Goal: Entertainment & Leisure: Consume media (video, audio)

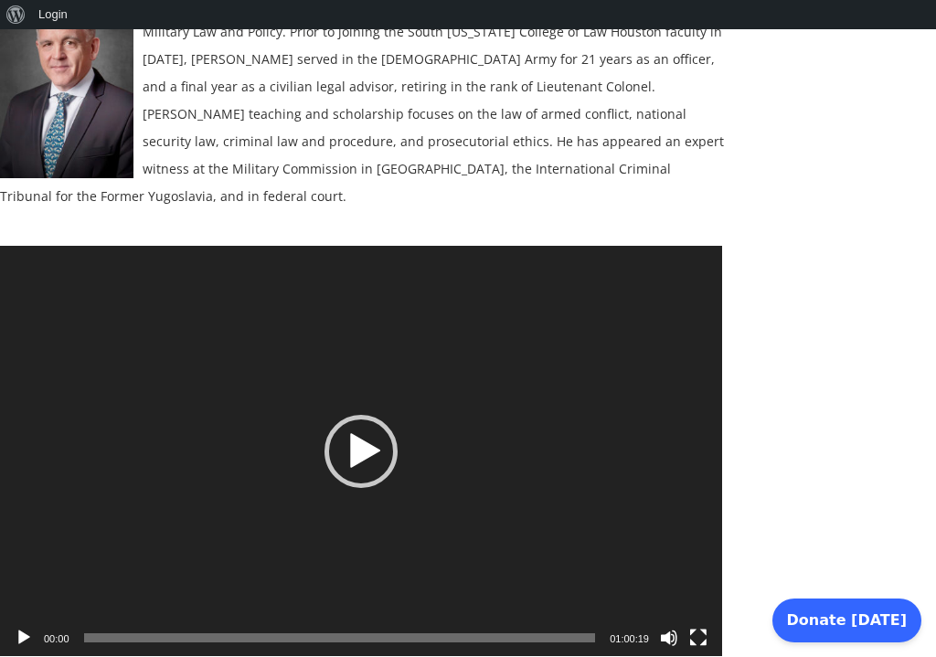
scroll to position [493, 0]
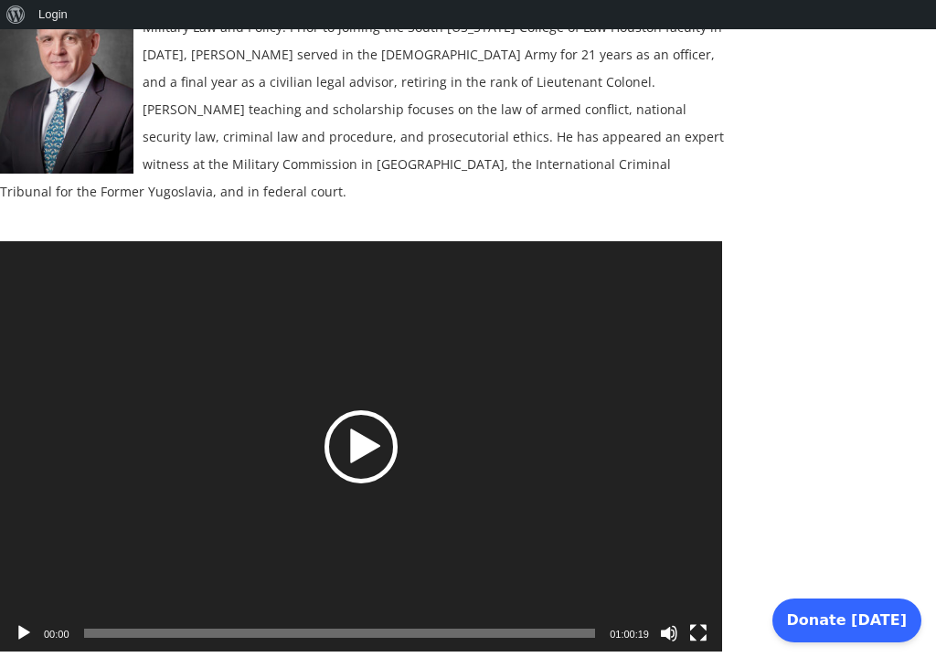
click at [372, 421] on div "Play" at bounding box center [361, 446] width 73 height 73
click at [608, 367] on video "[URL][DOMAIN_NAME]" at bounding box center [361, 446] width 722 height 411
click at [20, 624] on button "Play" at bounding box center [24, 633] width 18 height 18
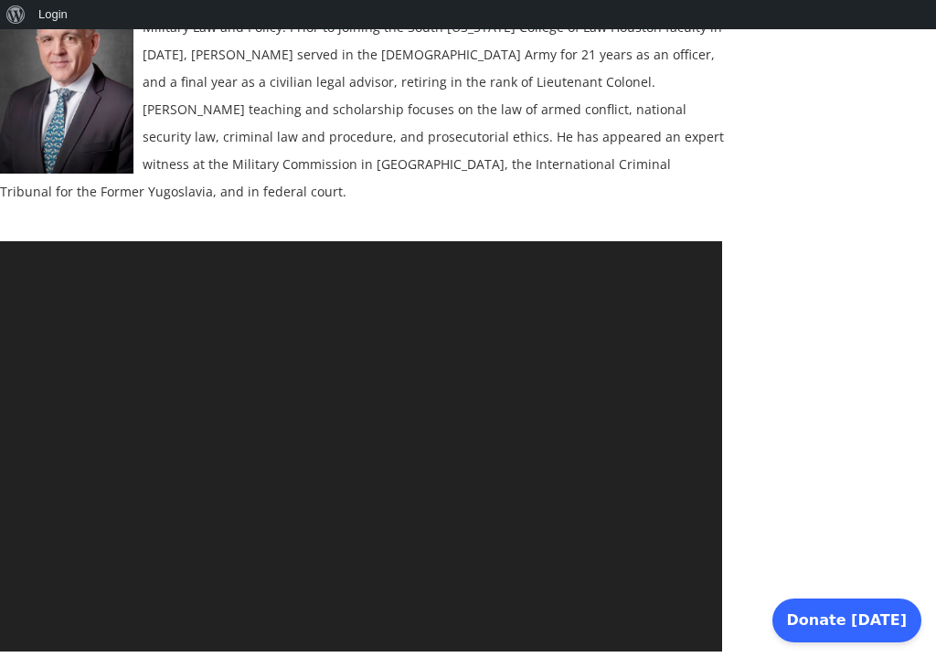
click at [20, 605] on video "[URL][DOMAIN_NAME]" at bounding box center [361, 446] width 722 height 411
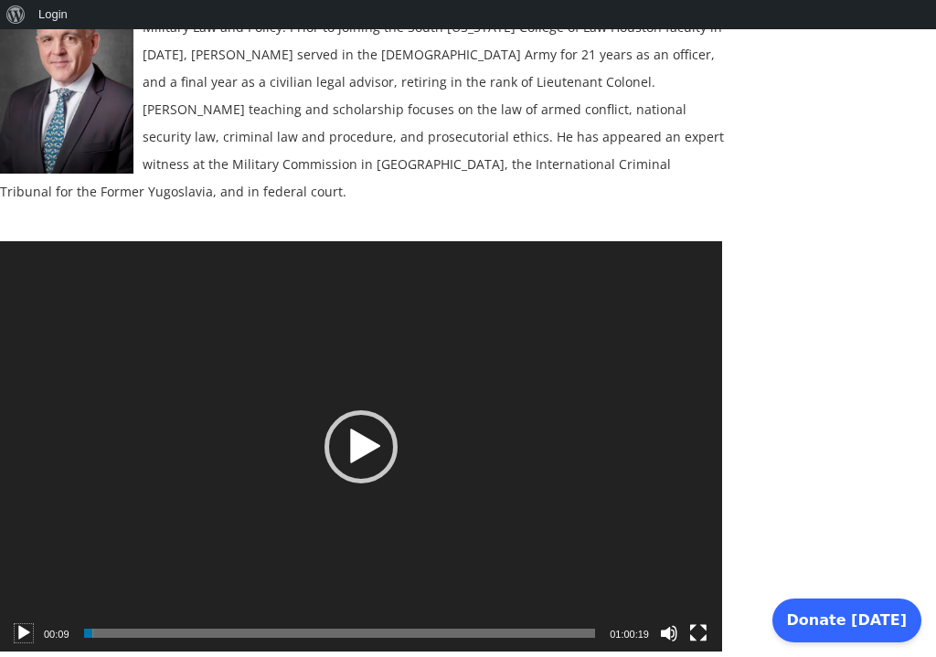
click at [21, 624] on button "Play" at bounding box center [24, 633] width 18 height 18
click at [124, 553] on video "[URL][DOMAIN_NAME]" at bounding box center [361, 446] width 722 height 411
click at [124, 553] on div "Video Player" at bounding box center [361, 446] width 722 height 411
click at [26, 624] on button "Pause" at bounding box center [24, 633] width 18 height 18
click at [92, 629] on span "Time Slider" at bounding box center [90, 633] width 9 height 9
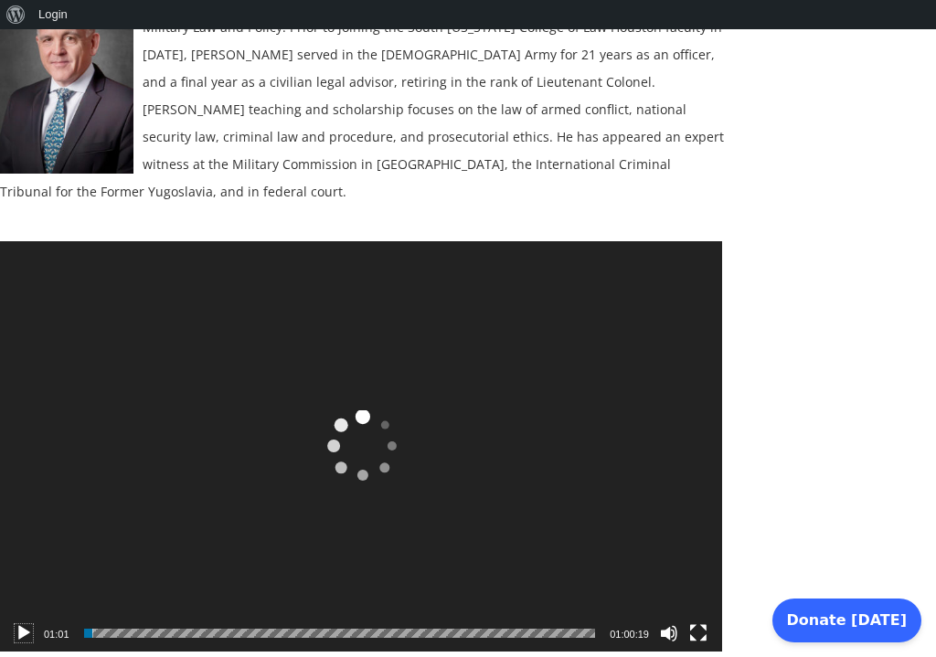
click at [21, 624] on button "Play" at bounding box center [24, 633] width 18 height 18
click at [25, 624] on button "Pause" at bounding box center [24, 633] width 18 height 18
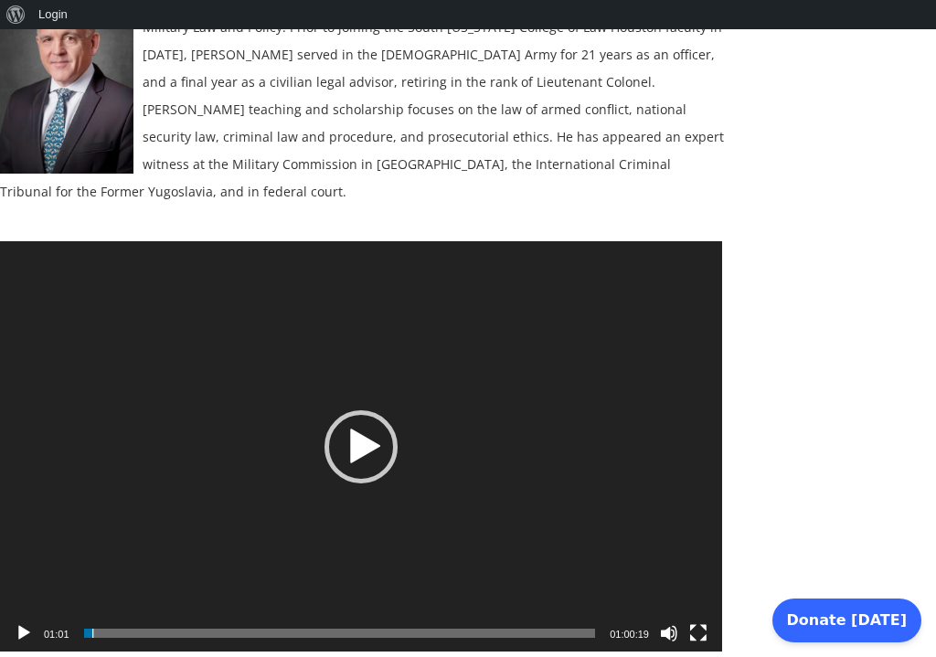
click at [25, 624] on button "Play" at bounding box center [24, 633] width 18 height 18
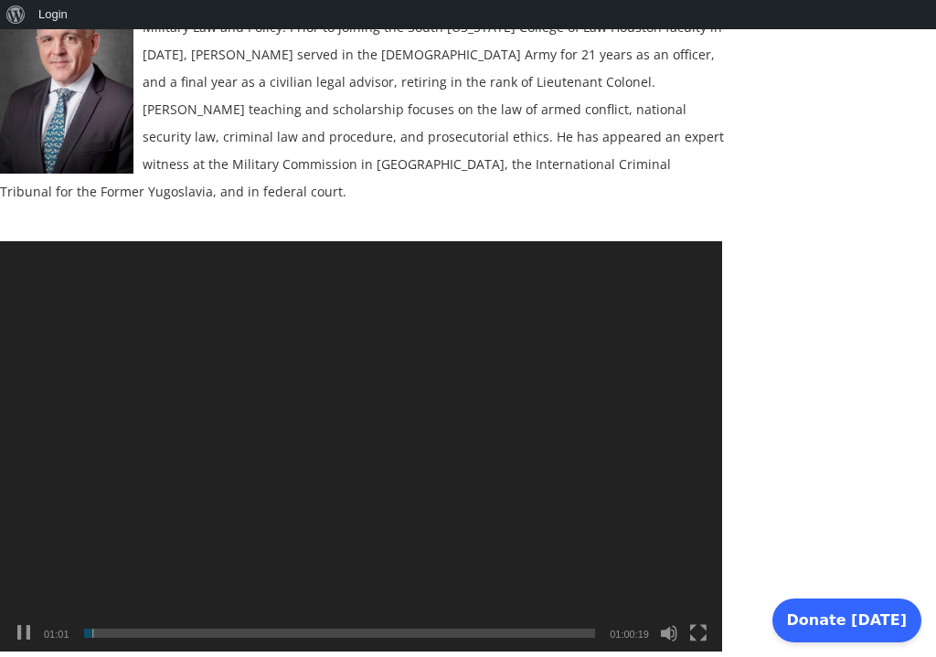
click at [25, 241] on div "[URL][DOMAIN_NAME] 01:01 01:01 01:00:19 Use Up/Down Arrow keys to increase or d…" at bounding box center [361, 241] width 722 height 0
click at [25, 602] on video "[URL][DOMAIN_NAME]" at bounding box center [361, 446] width 722 height 411
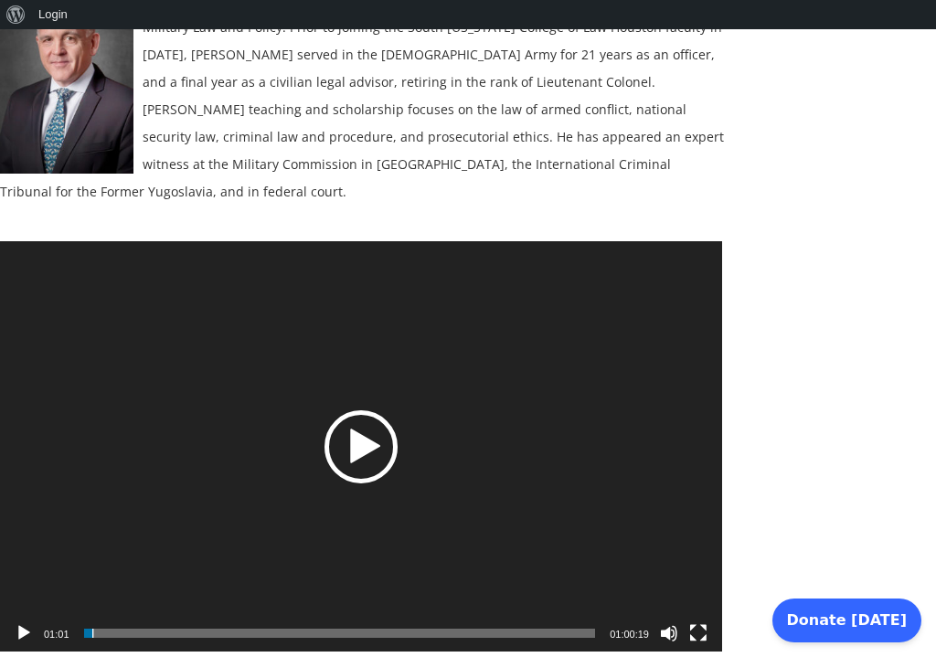
drag, startPoint x: 37, startPoint y: 563, endPoint x: 30, endPoint y: 514, distance: 49.8
click at [30, 514] on div "Video Player" at bounding box center [361, 446] width 722 height 411
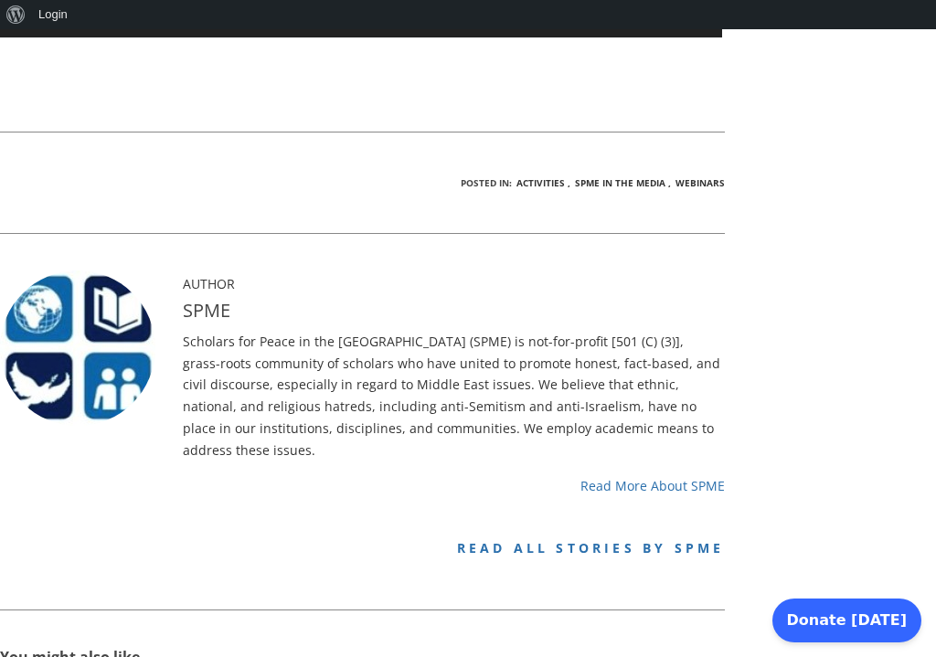
scroll to position [1184, 0]
